Goal: Information Seeking & Learning: Learn about a topic

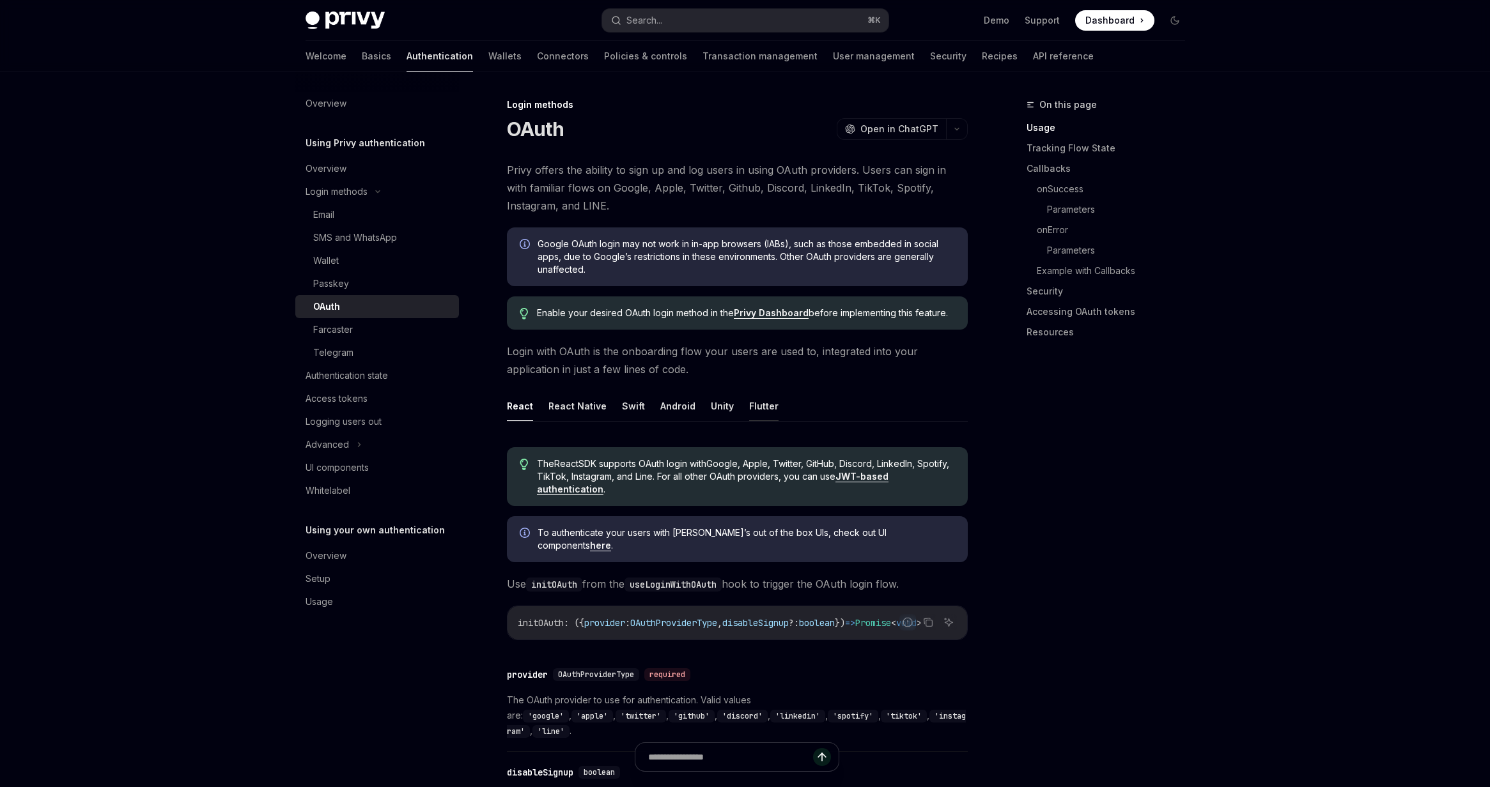
click at [766, 410] on button "Flutter" at bounding box center [763, 406] width 29 height 30
type textarea "*"
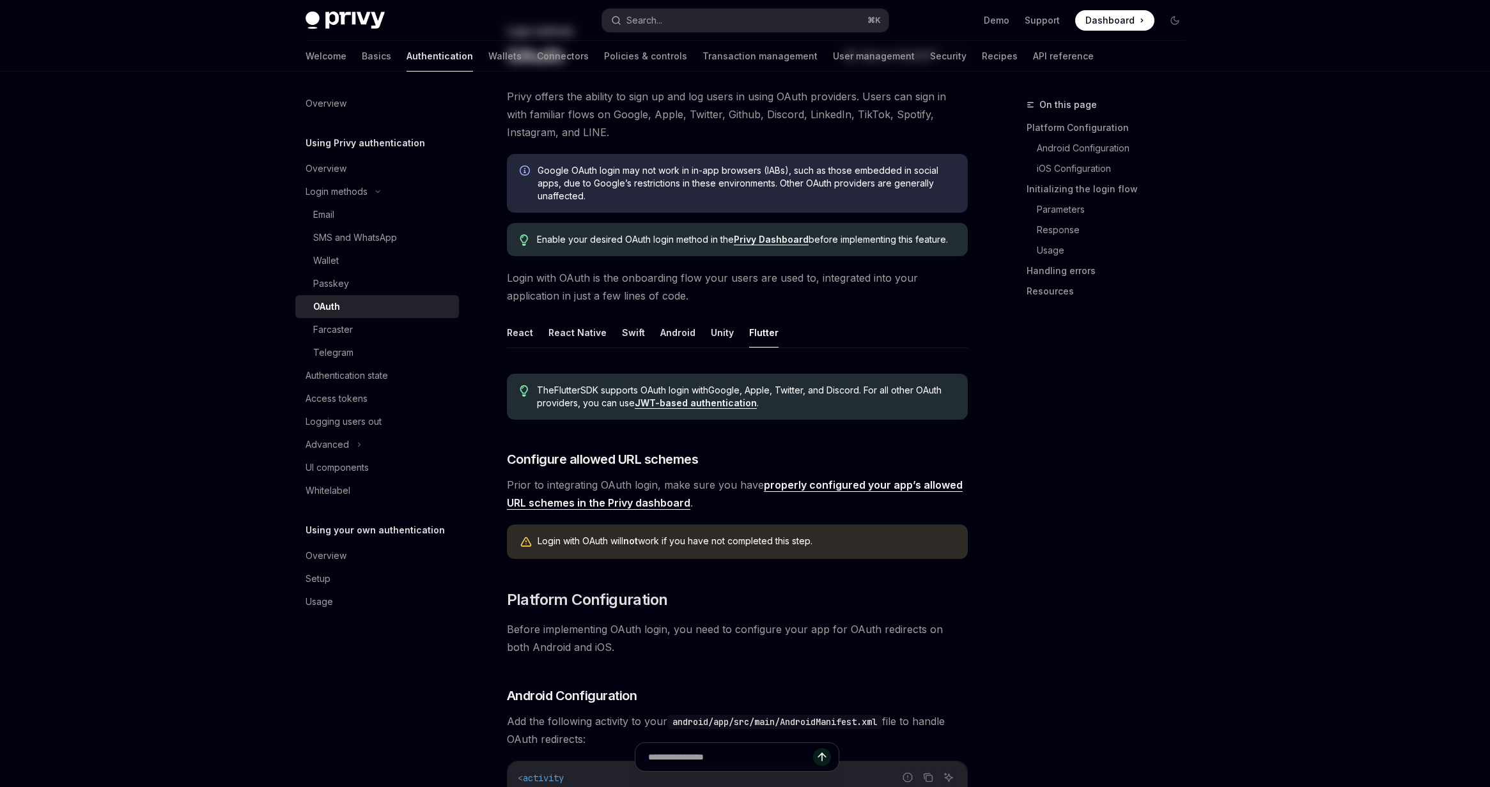
scroll to position [119, 0]
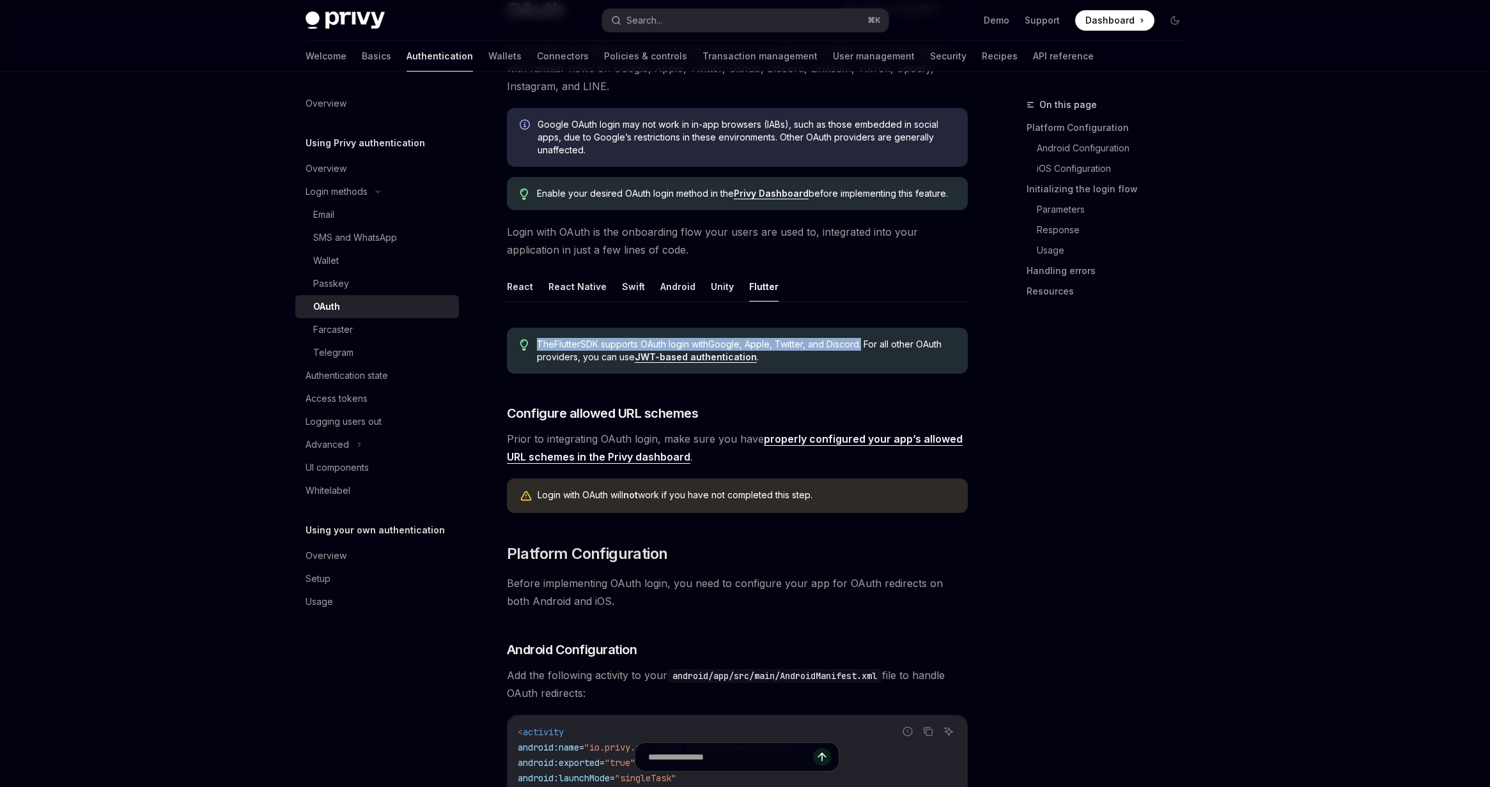
drag, startPoint x: 536, startPoint y: 341, endPoint x: 870, endPoint y: 347, distance: 334.3
click at [870, 347] on span "The Flutter SDK supports OAuth login with Google, Apple, Twitter, and Discord .…" at bounding box center [745, 351] width 417 height 26
copy span "The Flutter SDK supports OAuth login with Google, Apple, Twitter, and Discord ."
